Goal: Task Accomplishment & Management: Manage account settings

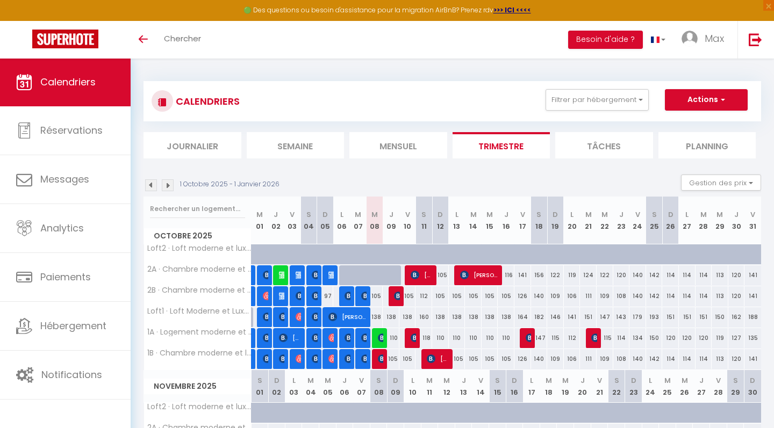
click at [379, 360] on img at bounding box center [382, 359] width 9 height 9
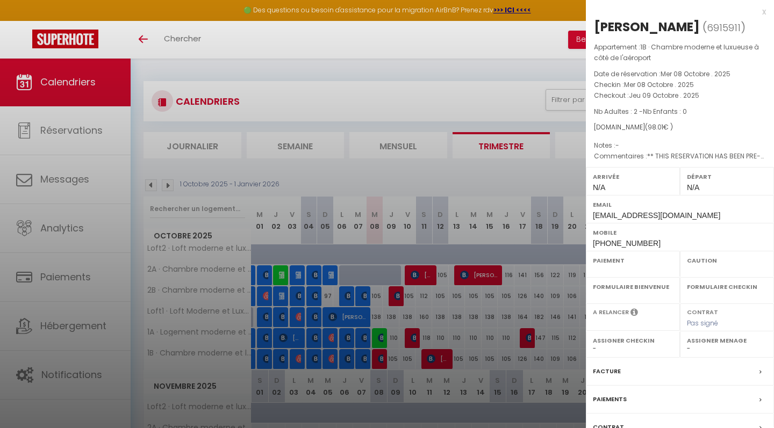
select select "OK"
select select "0"
select select "1"
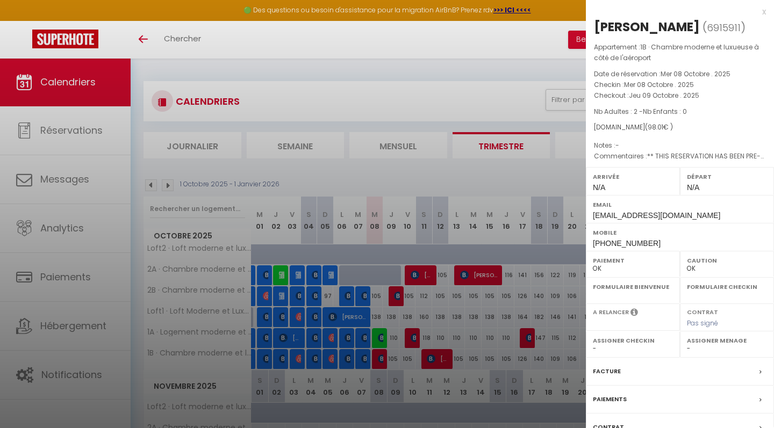
select select
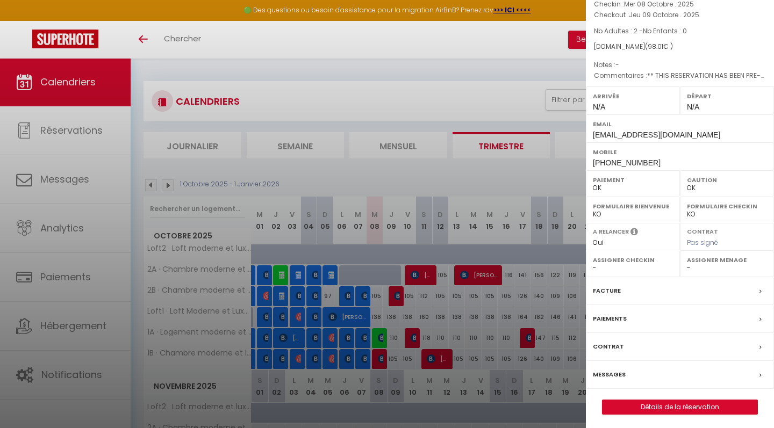
scroll to position [80, 0]
click at [614, 373] on label "Messages" at bounding box center [609, 375] width 33 height 11
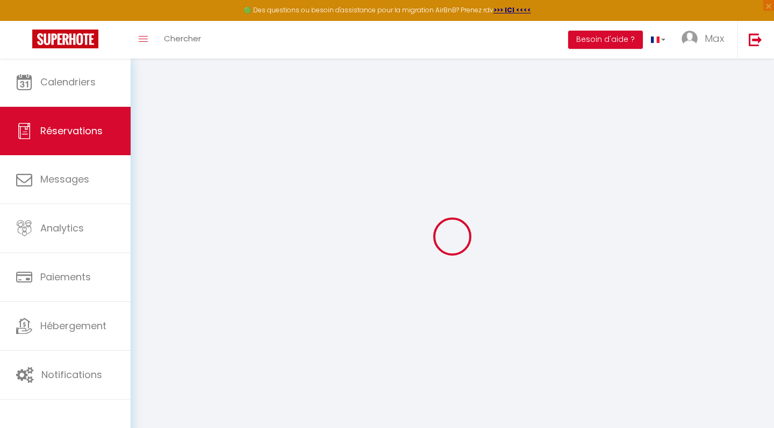
select select
checkbox input "false"
type textarea "** THIS RESERVATION HAS BEEN PRE-PAID ** BOOKING NOTE : Payment charge is EUR 1…"
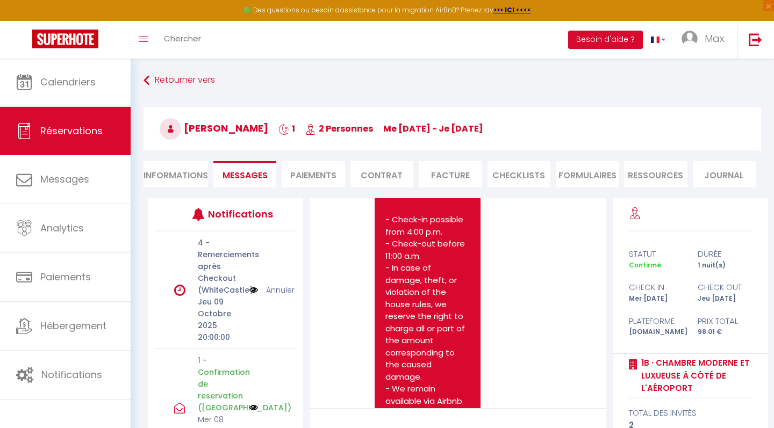
scroll to position [4758, 0]
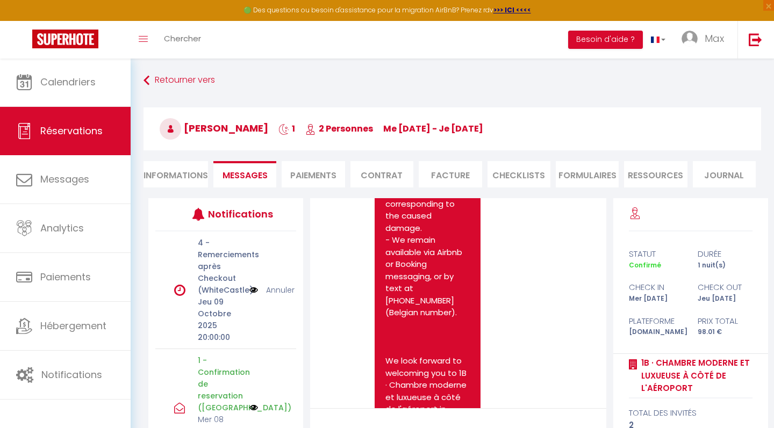
click at [175, 173] on li "Informations" at bounding box center [175, 174] width 64 height 26
select select
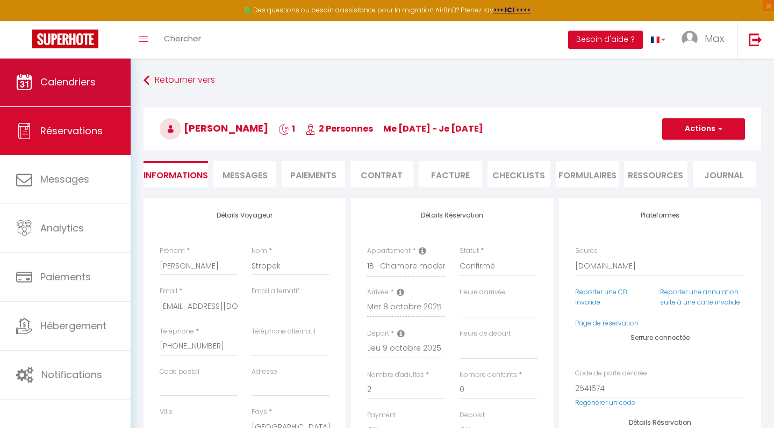
click at [82, 98] on link "Calendriers" at bounding box center [65, 82] width 131 height 48
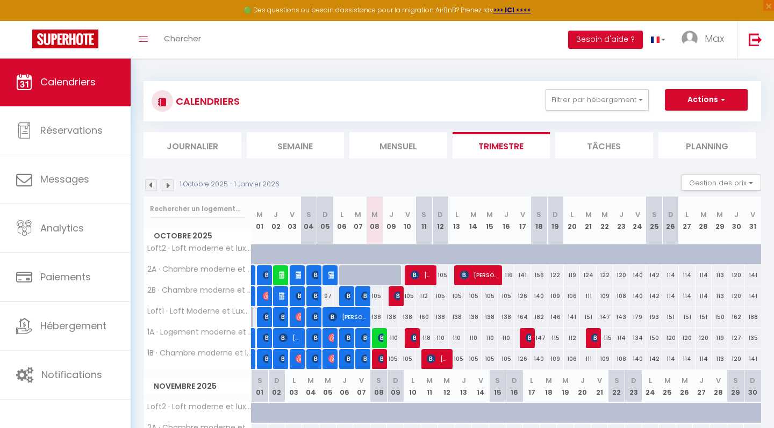
scroll to position [34, 0]
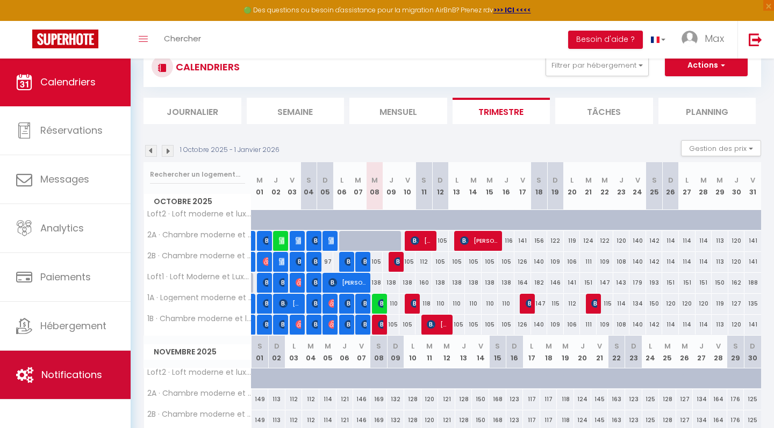
click at [72, 368] on link "Notifications" at bounding box center [65, 375] width 131 height 48
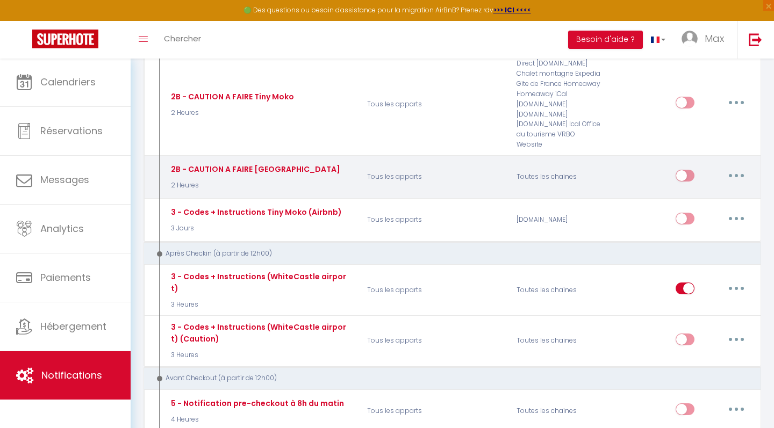
scroll to position [659, 0]
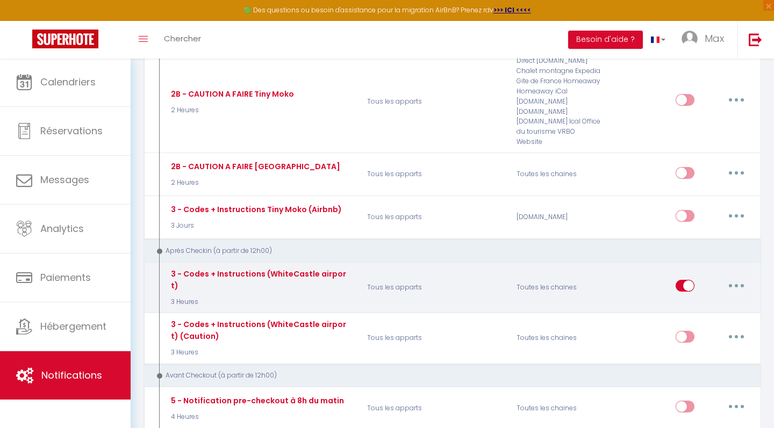
click at [743, 277] on button "button" at bounding box center [736, 285] width 30 height 17
click at [690, 301] on link "Editer" at bounding box center [708, 310] width 80 height 18
type input "3 - Codes + Instructions (WhiteCastle airport)"
select select "3"
select select "3 Heures"
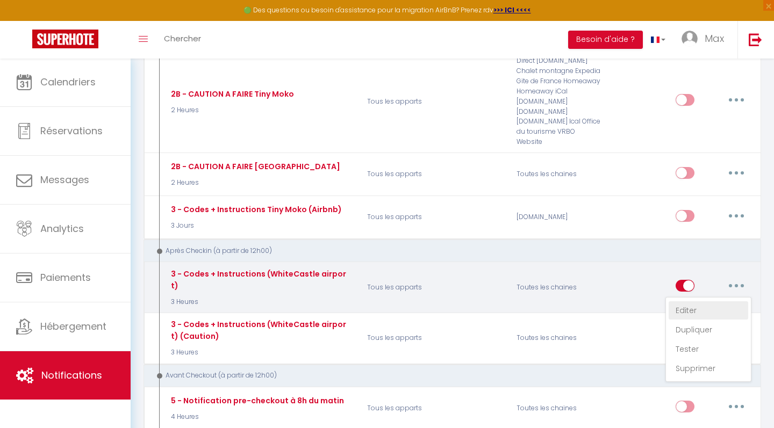
select select "if_booking_is_paid"
checkbox input "true"
checkbox input "false"
checkbox input "true"
radio input "true"
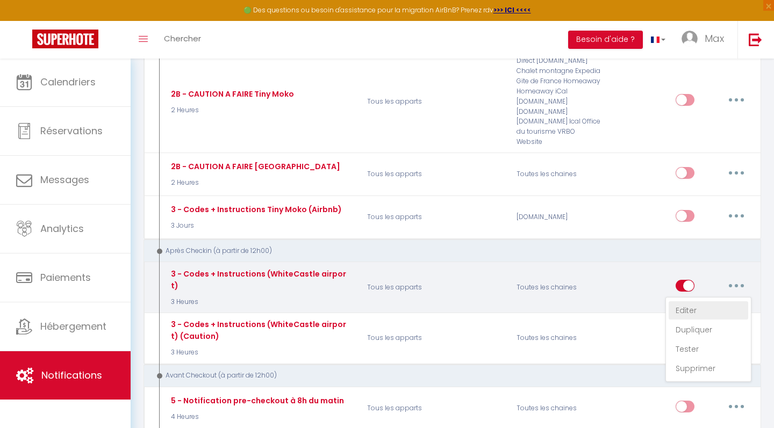
type input "Codes et instruction d'entrée - [RENTAL:NAME] - [GUEST:FIRST_NAME] [GUEST:LAST_…"
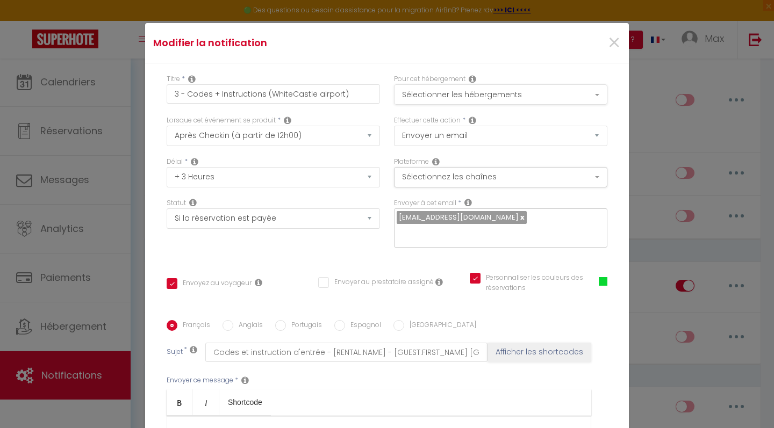
click at [470, 92] on button "Sélectionner les hébergements" at bounding box center [500, 94] width 213 height 20
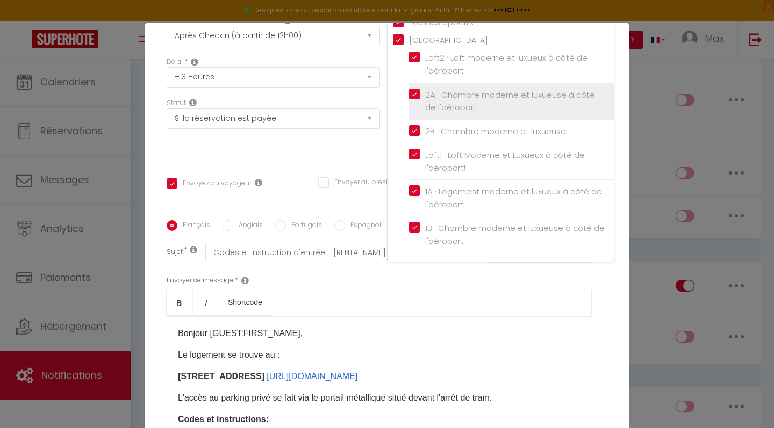
scroll to position [162, 0]
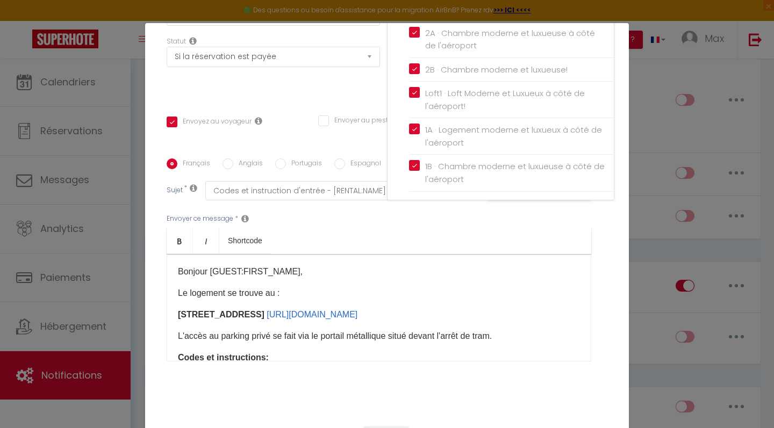
click at [537, 232] on ul "Bold Italic Shortcode" at bounding box center [379, 241] width 425 height 26
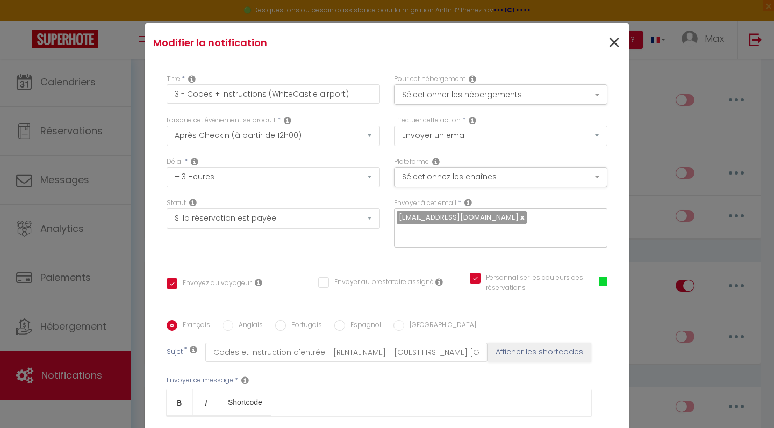
scroll to position [0, 0]
click at [616, 39] on span "×" at bounding box center [613, 43] width 13 height 32
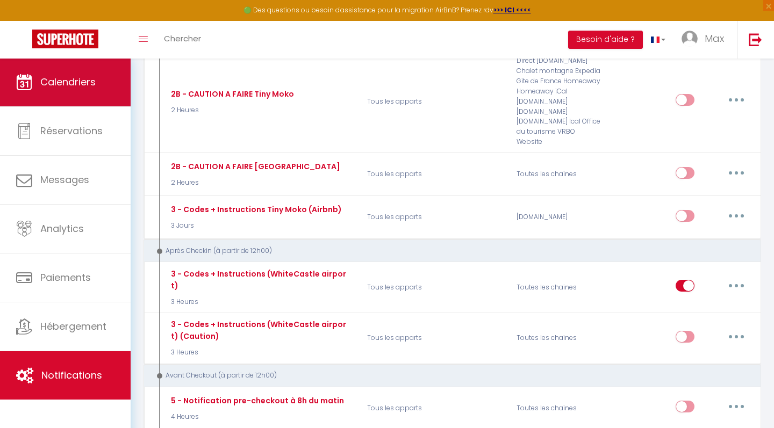
click at [82, 79] on span "Calendriers" at bounding box center [67, 81] width 55 height 13
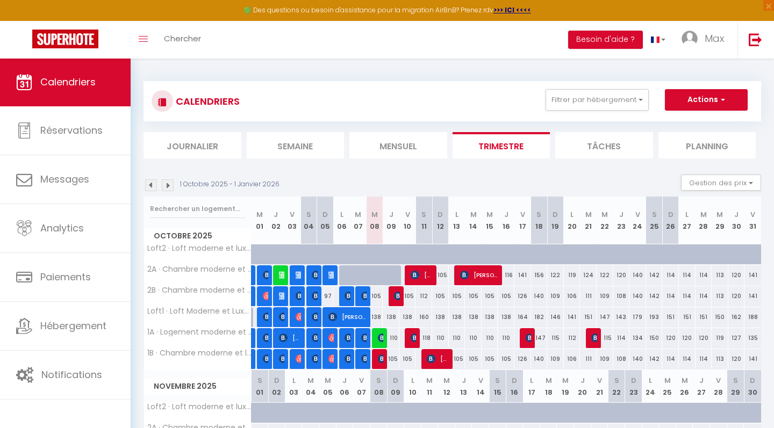
click at [379, 362] on img at bounding box center [382, 359] width 9 height 9
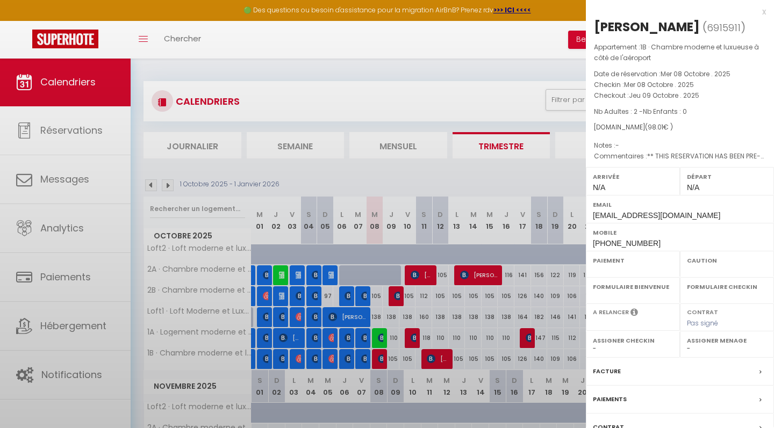
select select "OK"
select select "0"
select select "1"
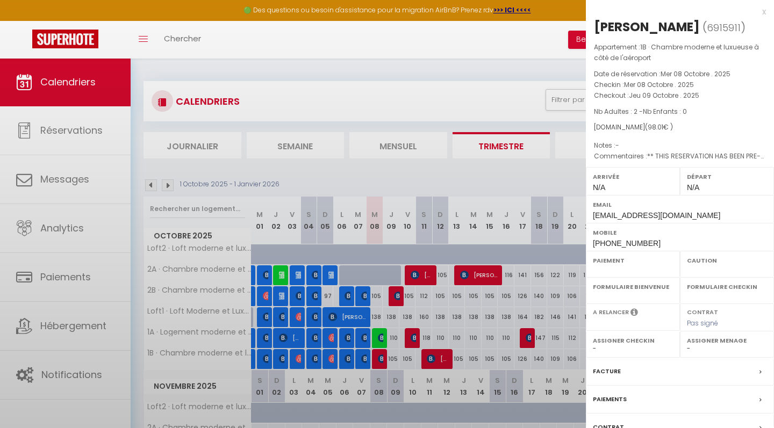
select select
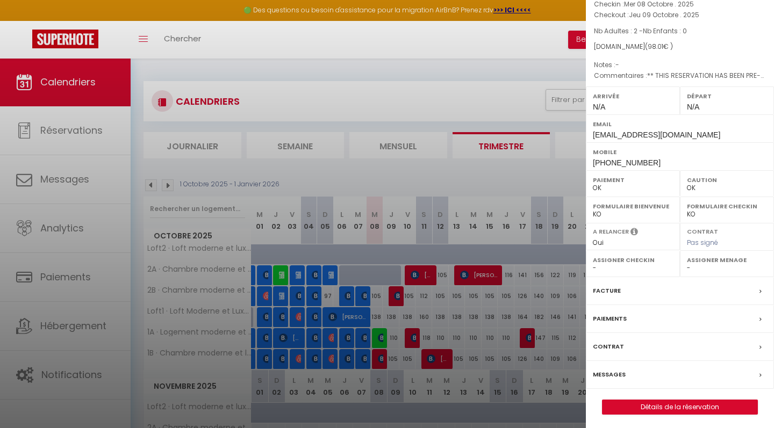
scroll to position [80, 0]
click at [621, 373] on label "Messages" at bounding box center [609, 375] width 33 height 11
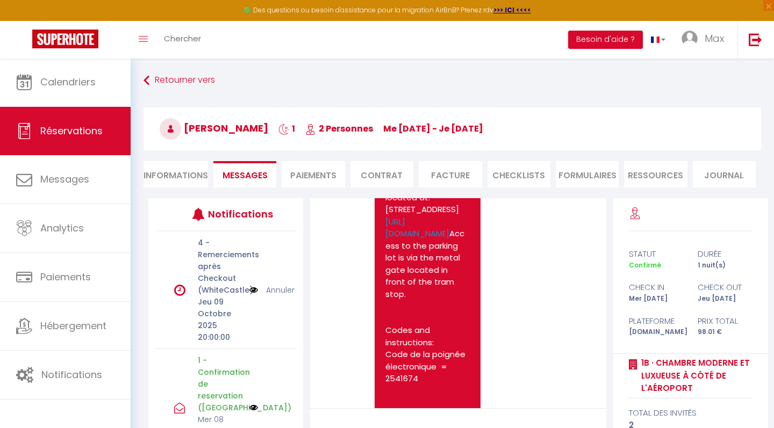
scroll to position [3395, 0]
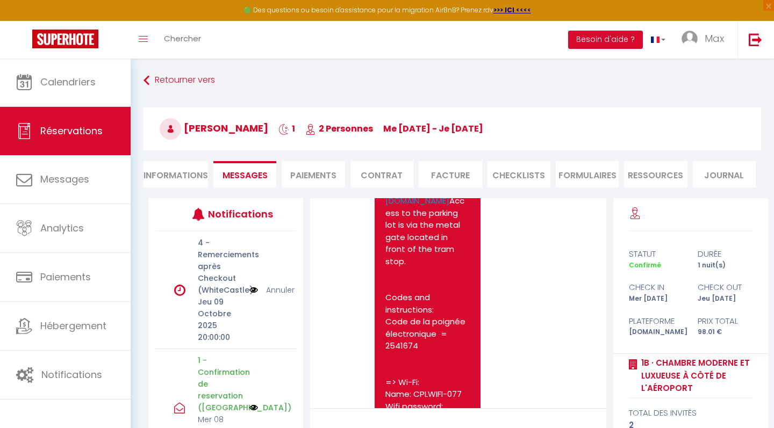
click at [188, 175] on li "Informations" at bounding box center [175, 174] width 64 height 26
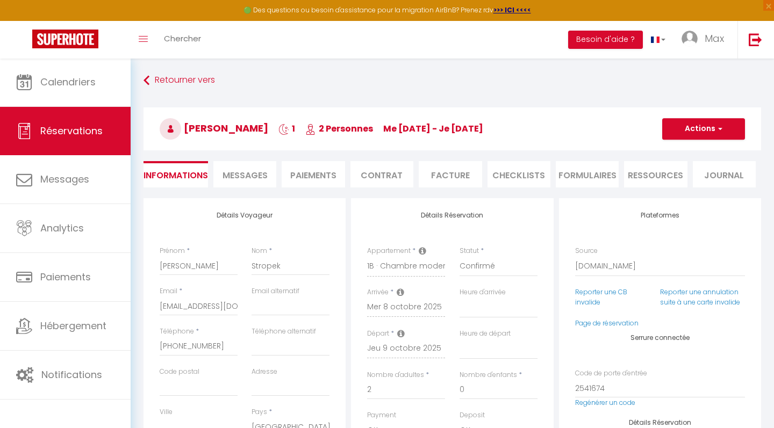
select select
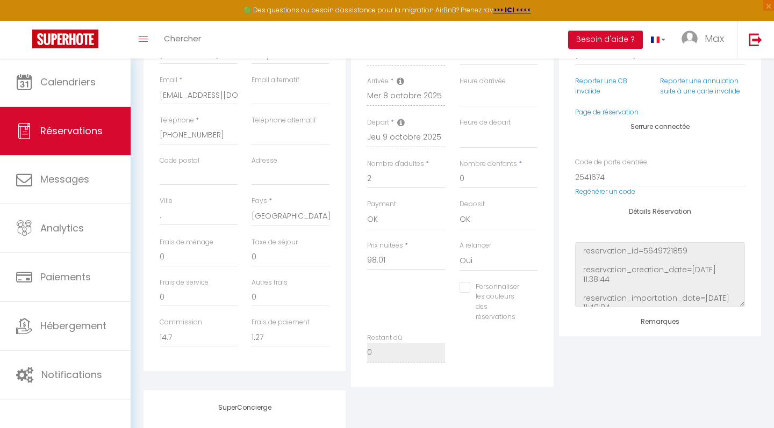
scroll to position [212, 0]
click at [464, 287] on input "Personnaliser les couleurs des réservations" at bounding box center [491, 287] width 64 height 11
checkbox input "true"
select select
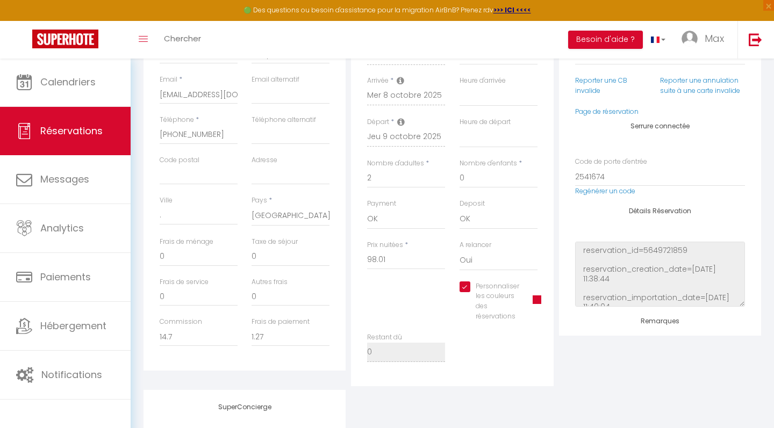
click at [538, 298] on span at bounding box center [537, 300] width 9 height 9
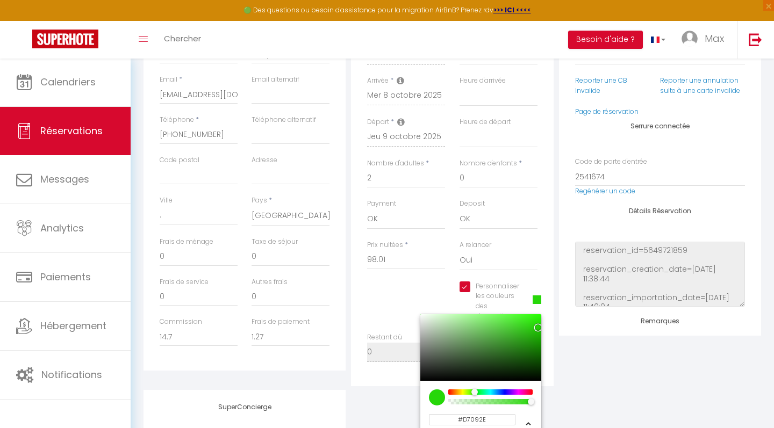
select select
type input "#27D709"
click at [473, 390] on div at bounding box center [490, 392] width 82 height 5
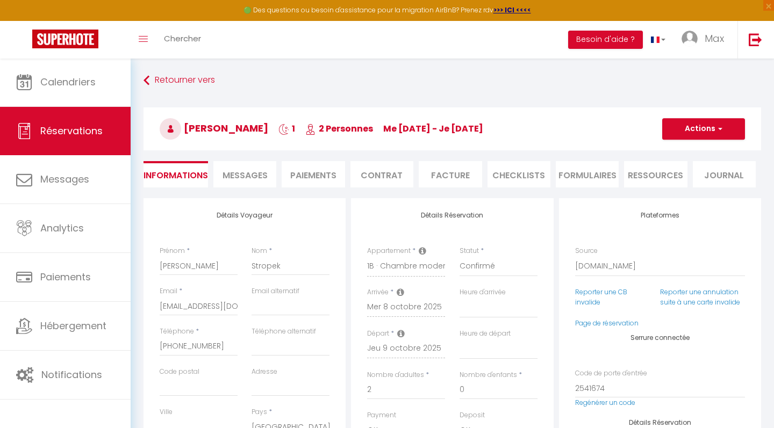
scroll to position [0, 0]
click at [714, 132] on button "Actions" at bounding box center [703, 128] width 83 height 21
click at [685, 151] on link "Enregistrer" at bounding box center [692, 153] width 85 height 14
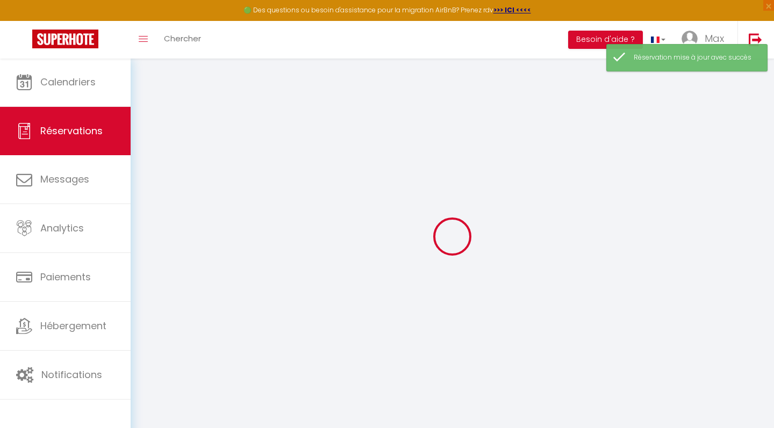
select select "all"
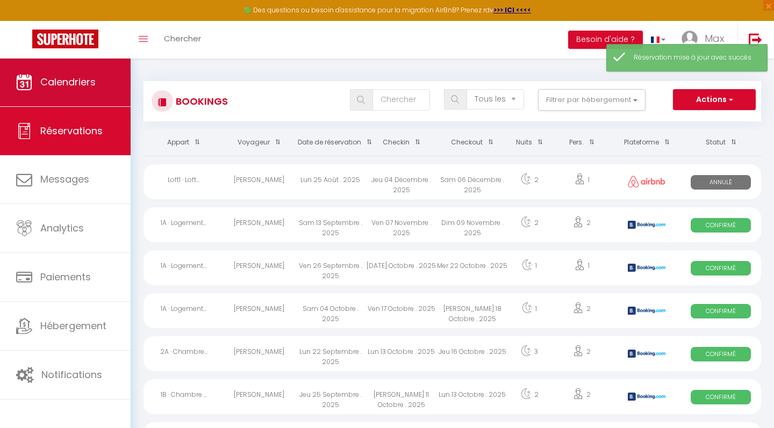
click at [78, 89] on span "Calendriers" at bounding box center [67, 81] width 55 height 13
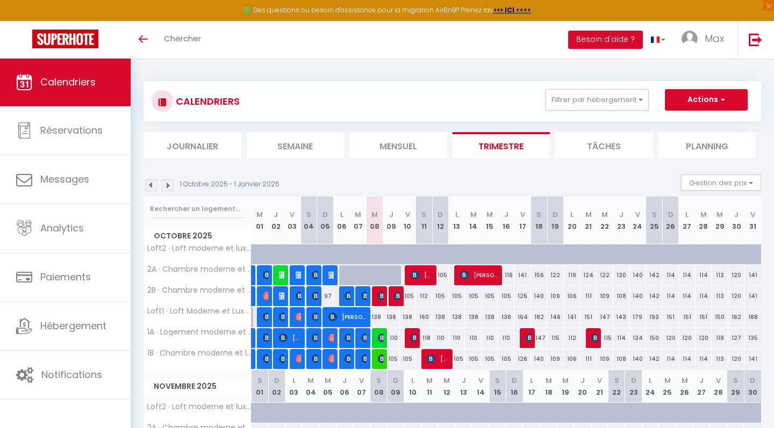
select select
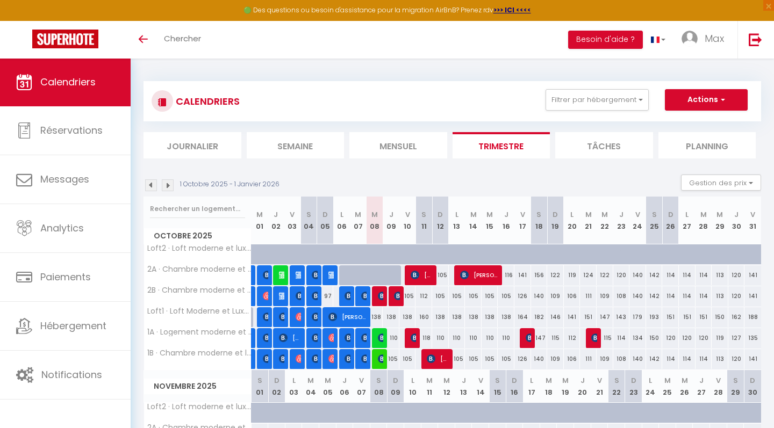
click at [380, 292] on img at bounding box center [382, 296] width 9 height 9
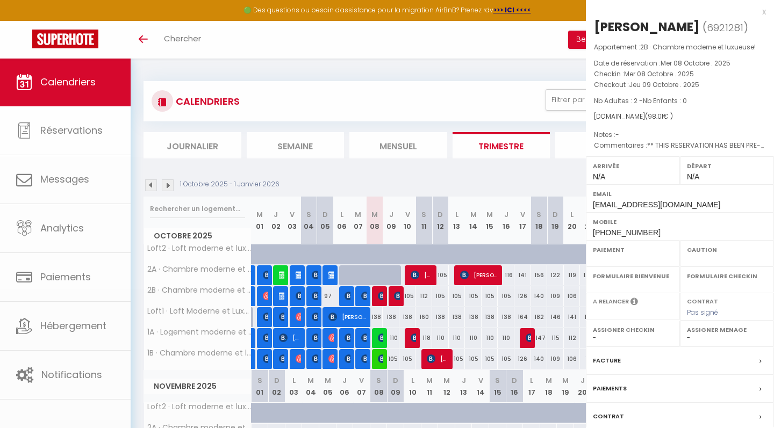
select select "OK"
select select "0"
select select "1"
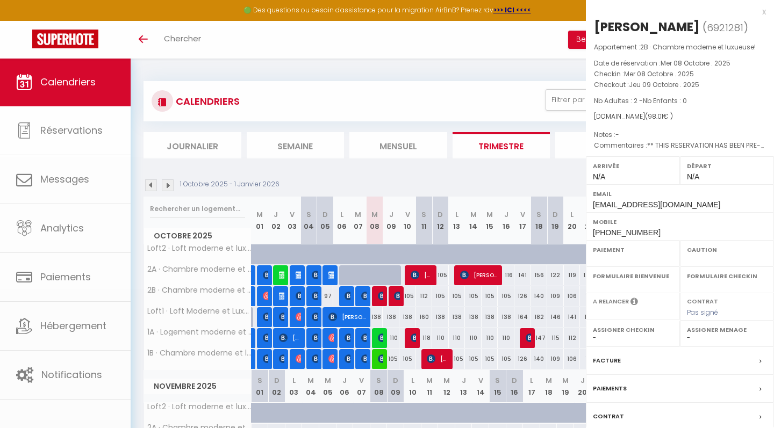
select select
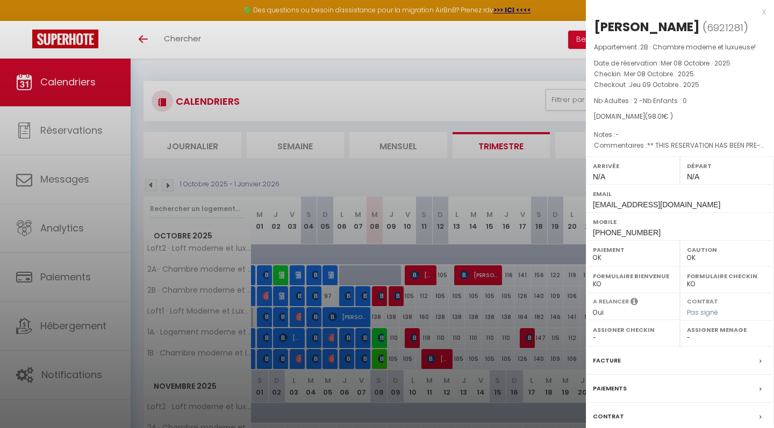
click at [764, 12] on div "x" at bounding box center [676, 11] width 180 height 13
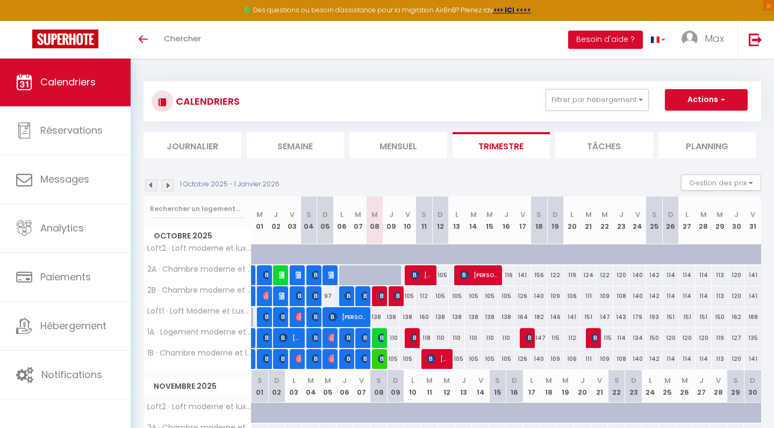
click at [381, 336] on img at bounding box center [382, 338] width 9 height 9
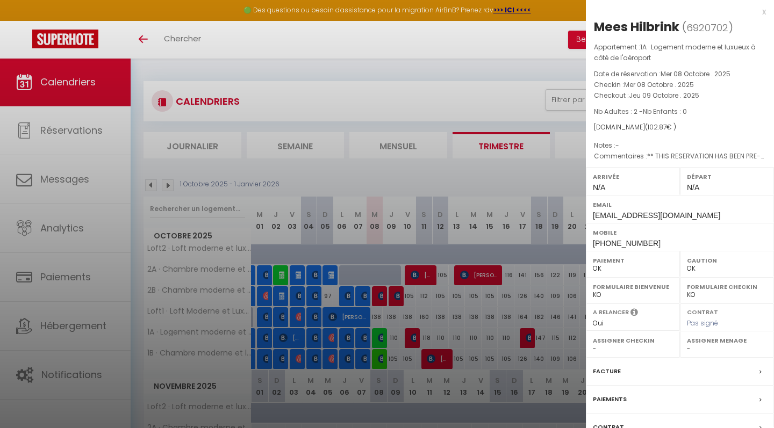
click at [764, 10] on div "x" at bounding box center [676, 11] width 180 height 13
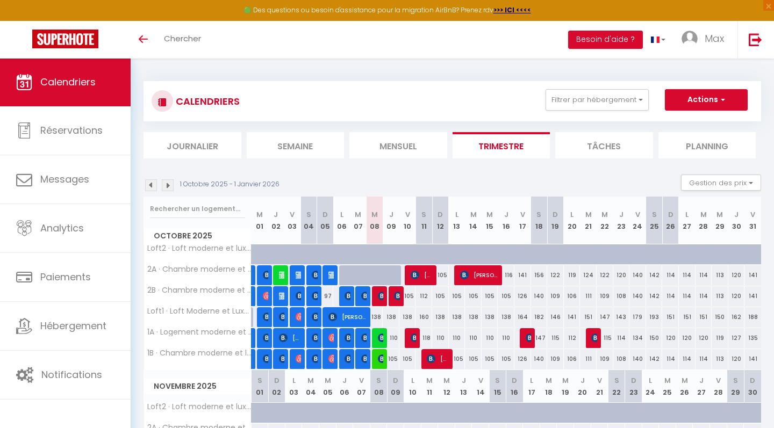
click at [383, 359] on img at bounding box center [382, 359] width 9 height 9
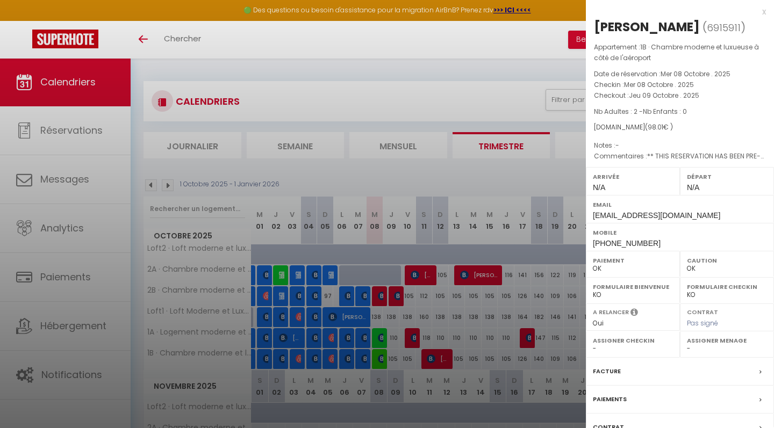
click at [765, 10] on div "x" at bounding box center [676, 11] width 180 height 13
